Goal: Transaction & Acquisition: Book appointment/travel/reservation

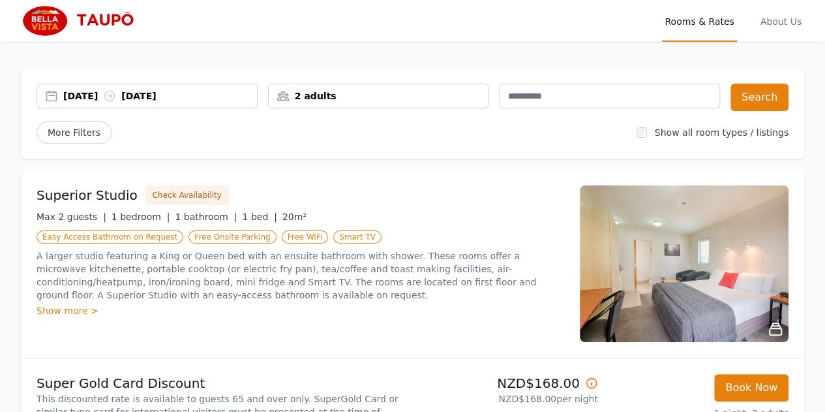
click at [98, 94] on div "[DATE] [DATE]" at bounding box center [160, 95] width 194 height 13
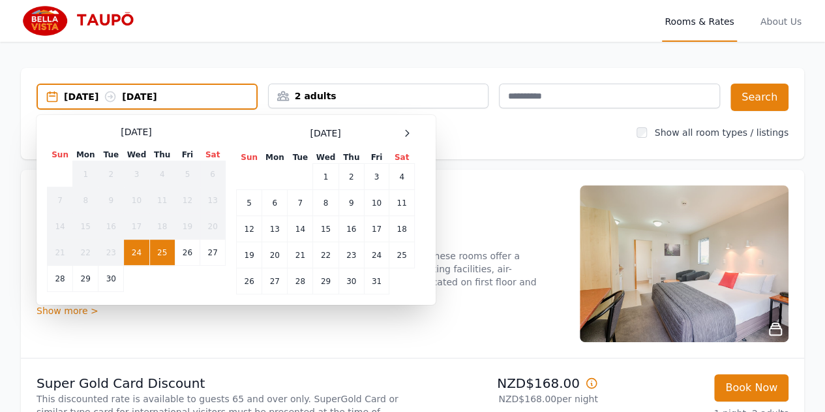
click at [158, 252] on td "25" at bounding box center [161, 252] width 25 height 26
click at [183, 254] on td "26" at bounding box center [187, 252] width 25 height 26
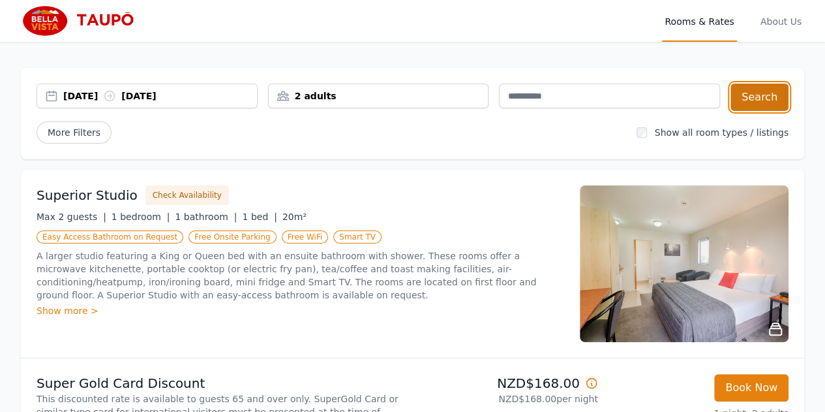
click at [760, 101] on button "Search" at bounding box center [759, 96] width 58 height 27
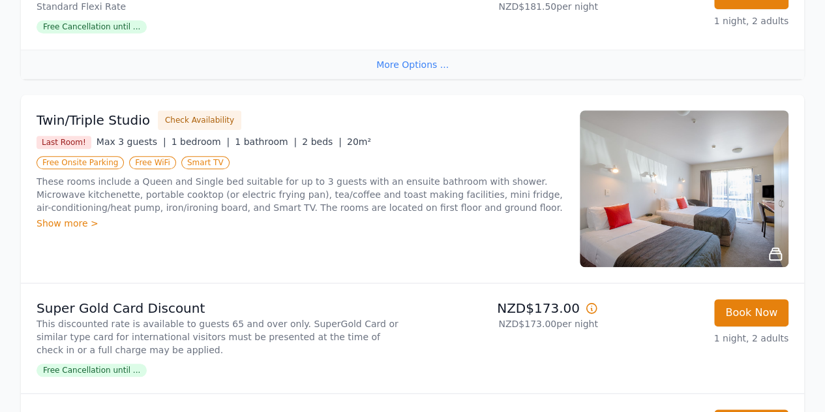
scroll to position [471, 0]
